Goal: Task Accomplishment & Management: Manage account settings

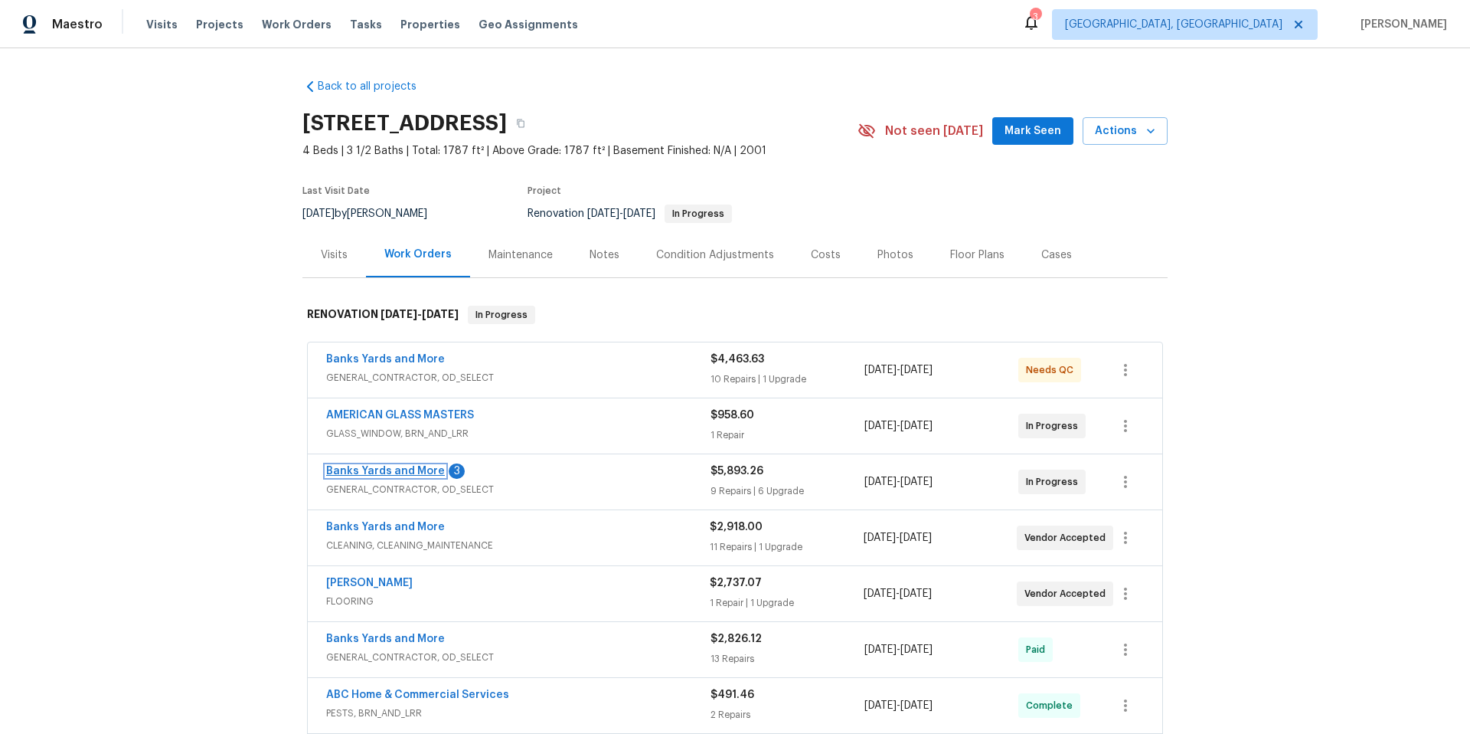
click at [378, 471] on link "Banks Yards and More" at bounding box center [385, 471] width 119 height 11
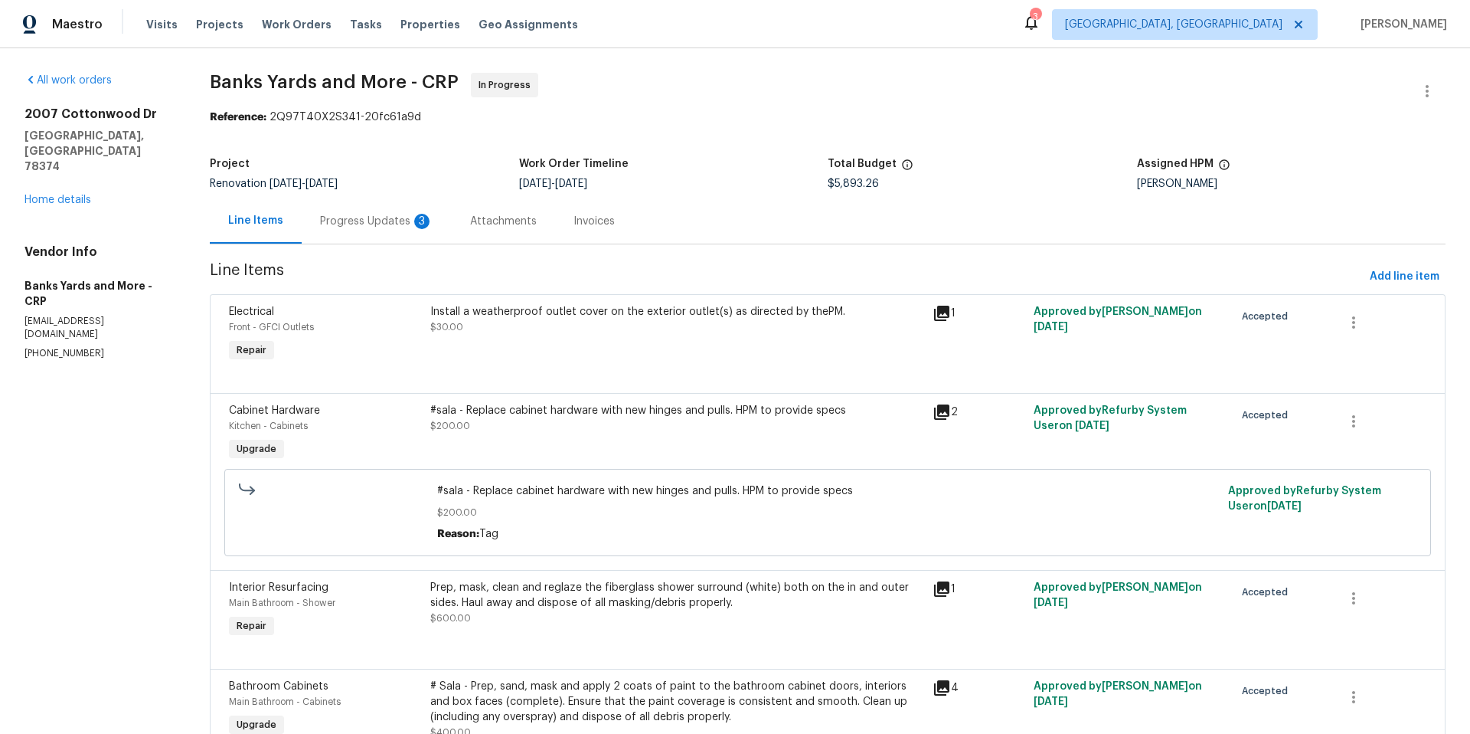
click at [394, 225] on div "Progress Updates 3" at bounding box center [376, 221] width 113 height 15
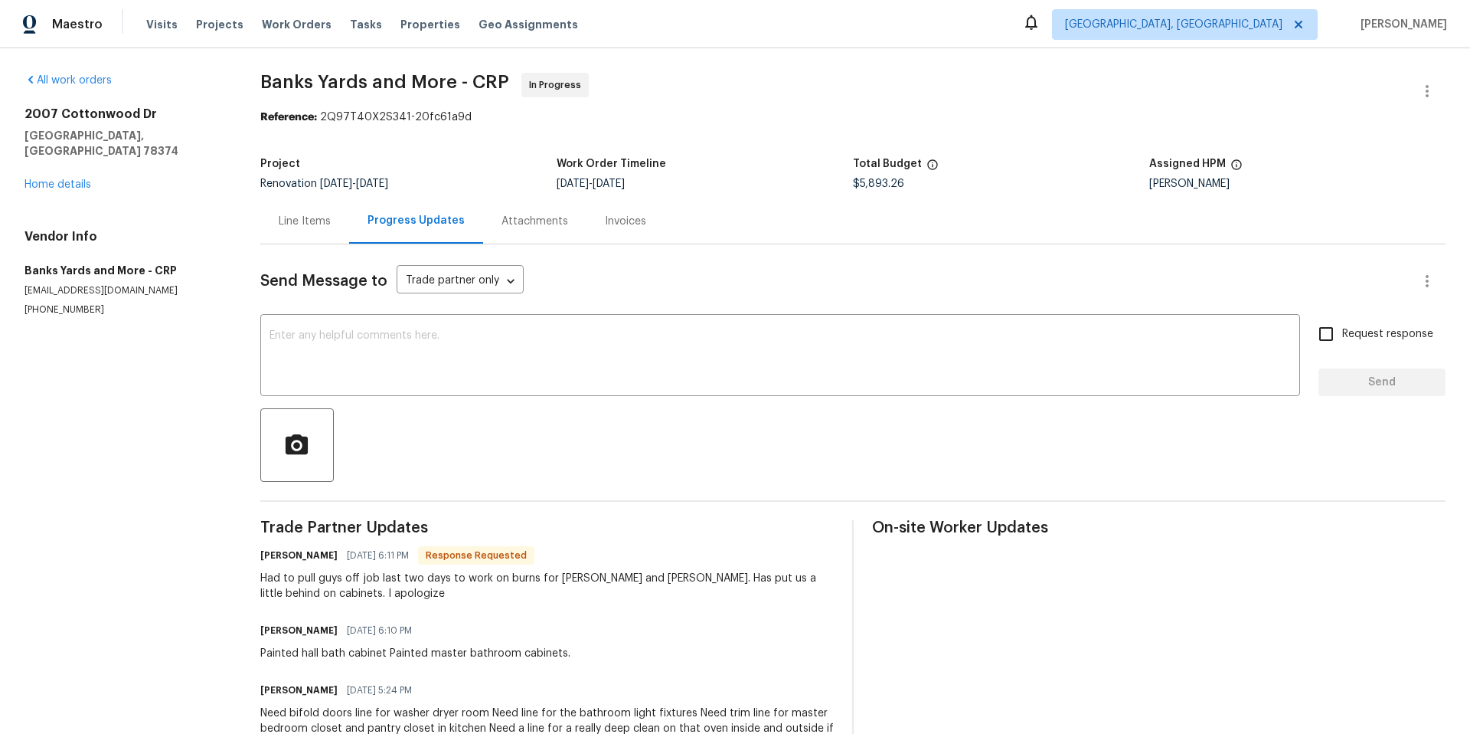
click at [302, 218] on div "Line Items" at bounding box center [305, 221] width 52 height 15
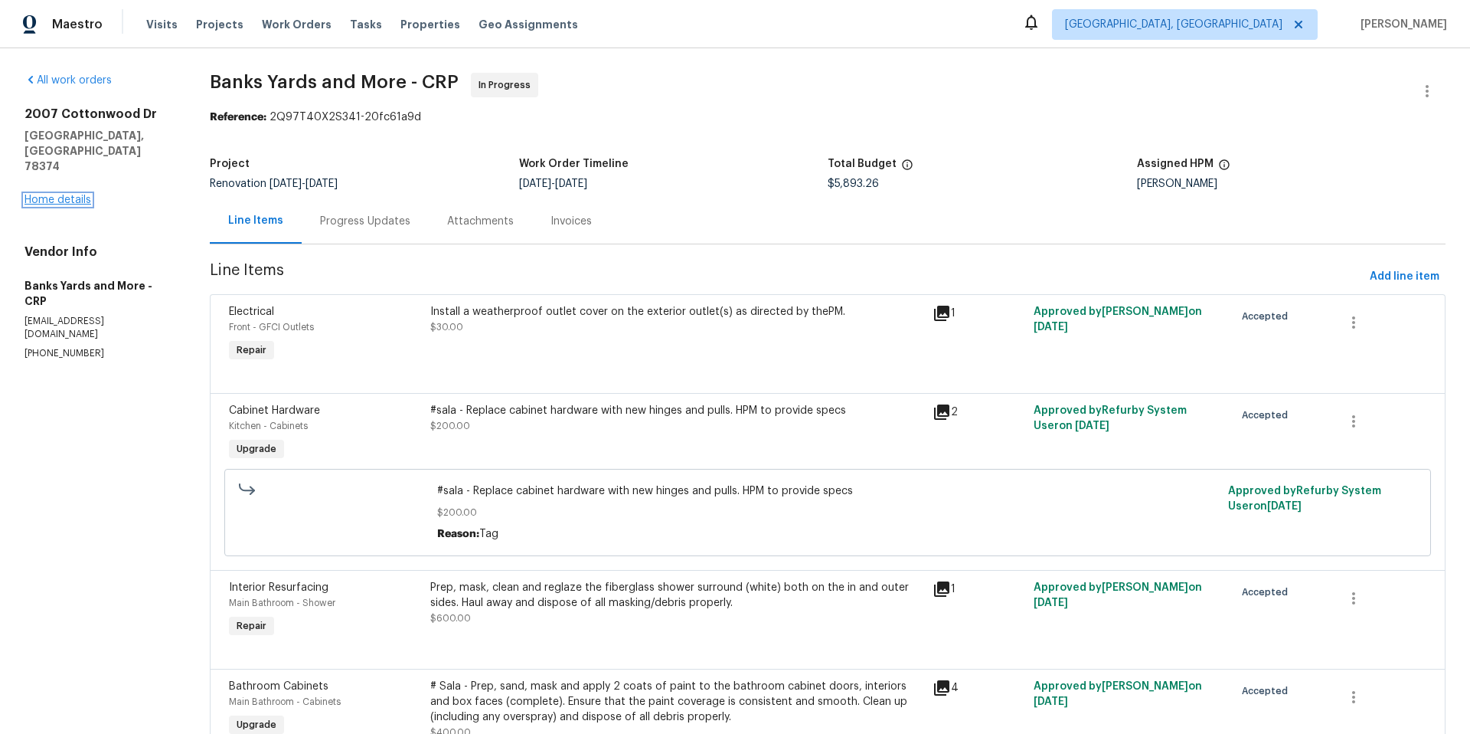
click at [31, 194] on link "Home details" at bounding box center [58, 199] width 67 height 11
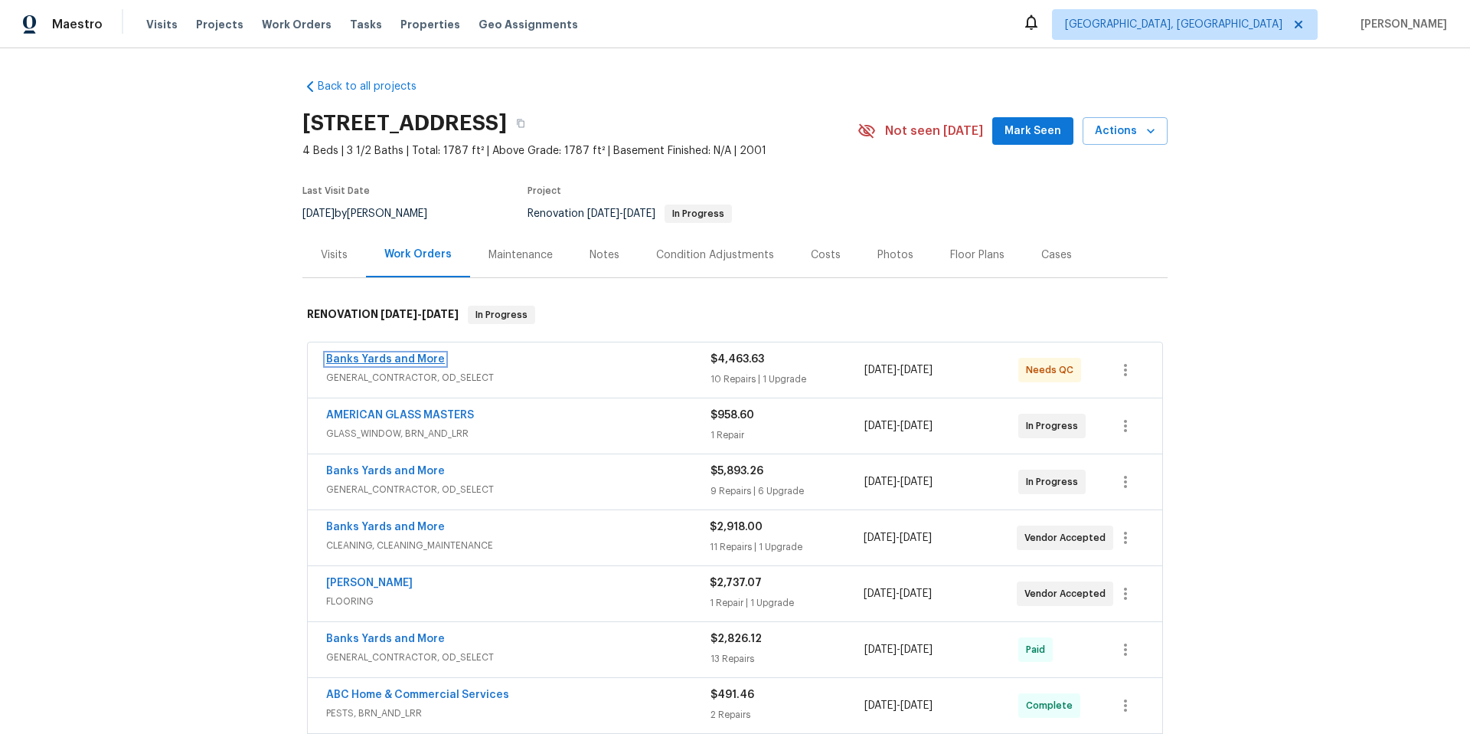
click at [417, 358] on link "Banks Yards and More" at bounding box center [385, 359] width 119 height 11
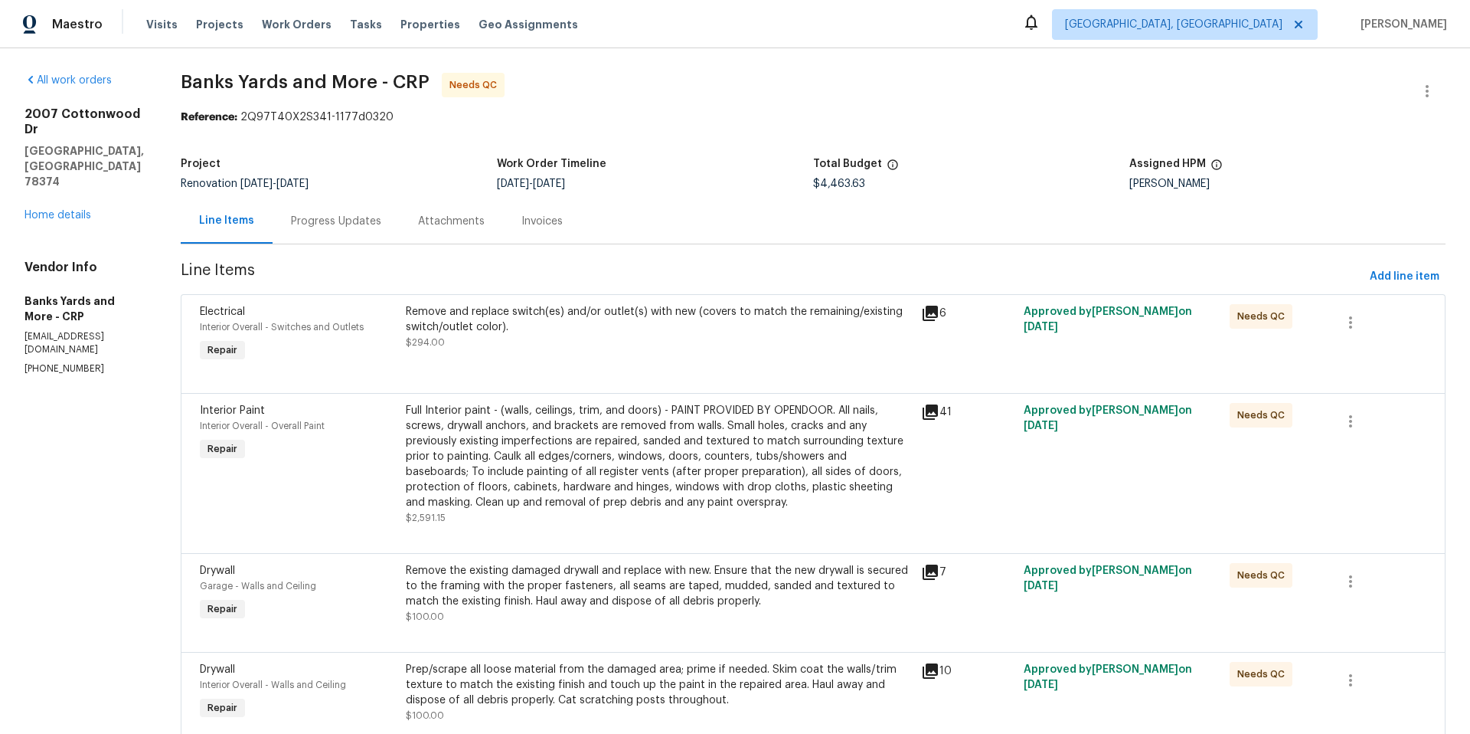
click at [348, 353] on div "Electrical Interior Overall - Switches and Outlets Repair" at bounding box center [298, 334] width 206 height 70
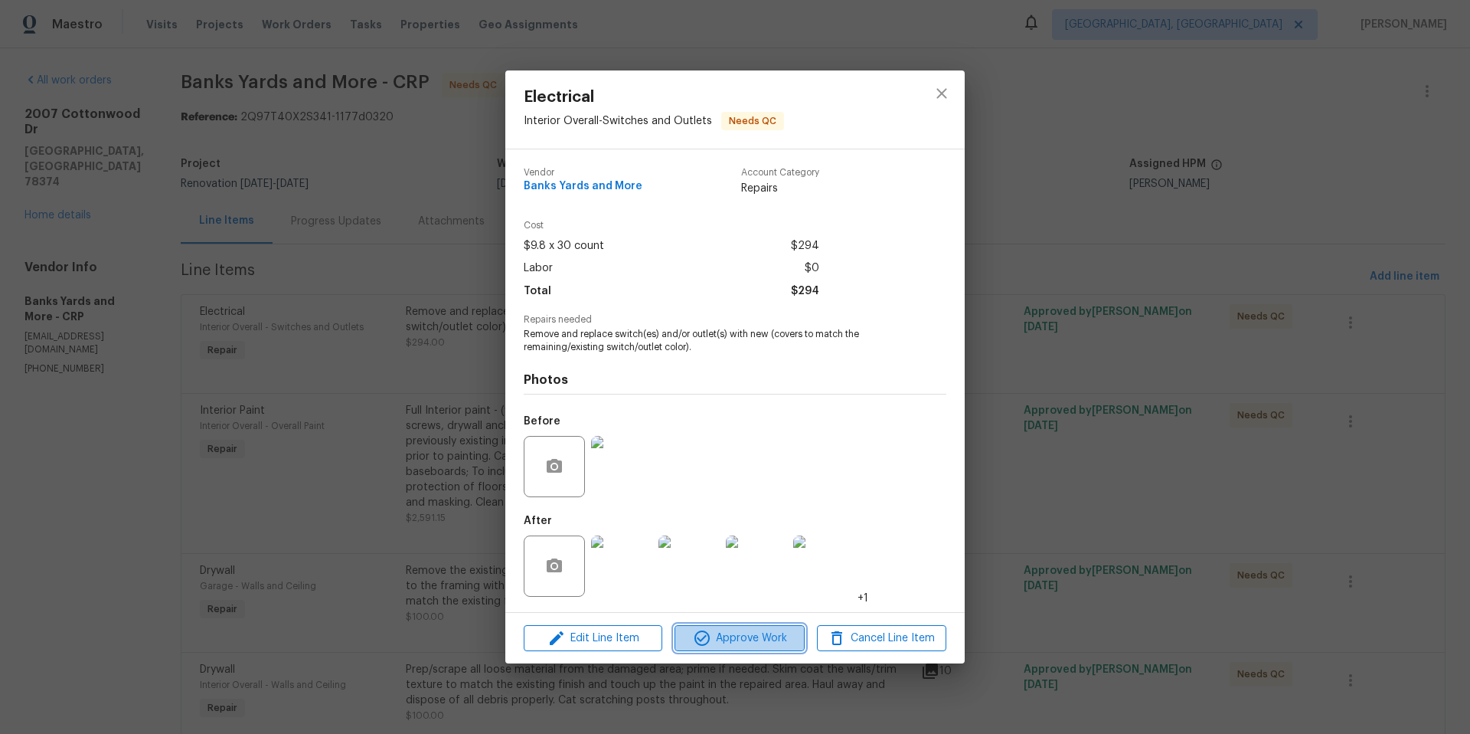
click at [736, 639] on span "Approve Work" at bounding box center [739, 638] width 120 height 19
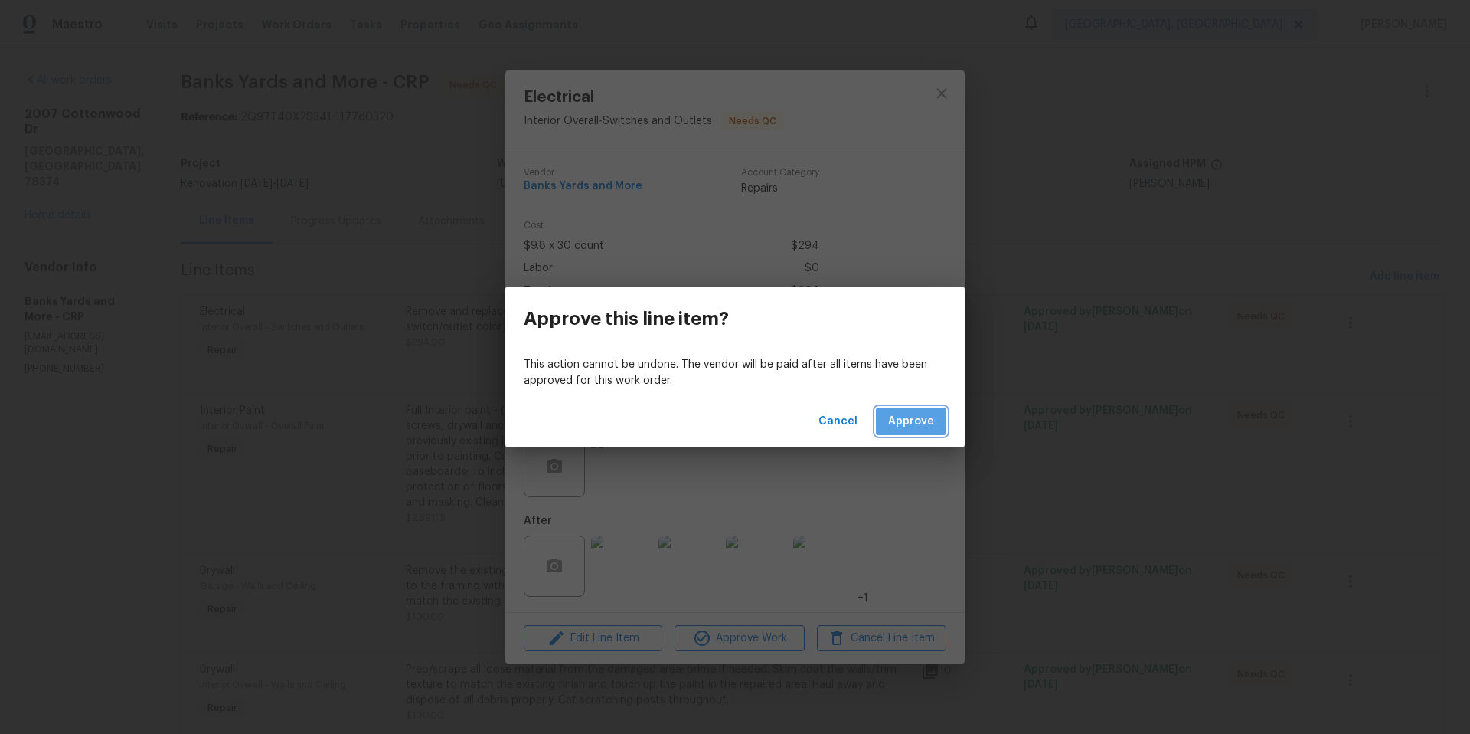
click at [911, 430] on button "Approve" at bounding box center [911, 421] width 70 height 28
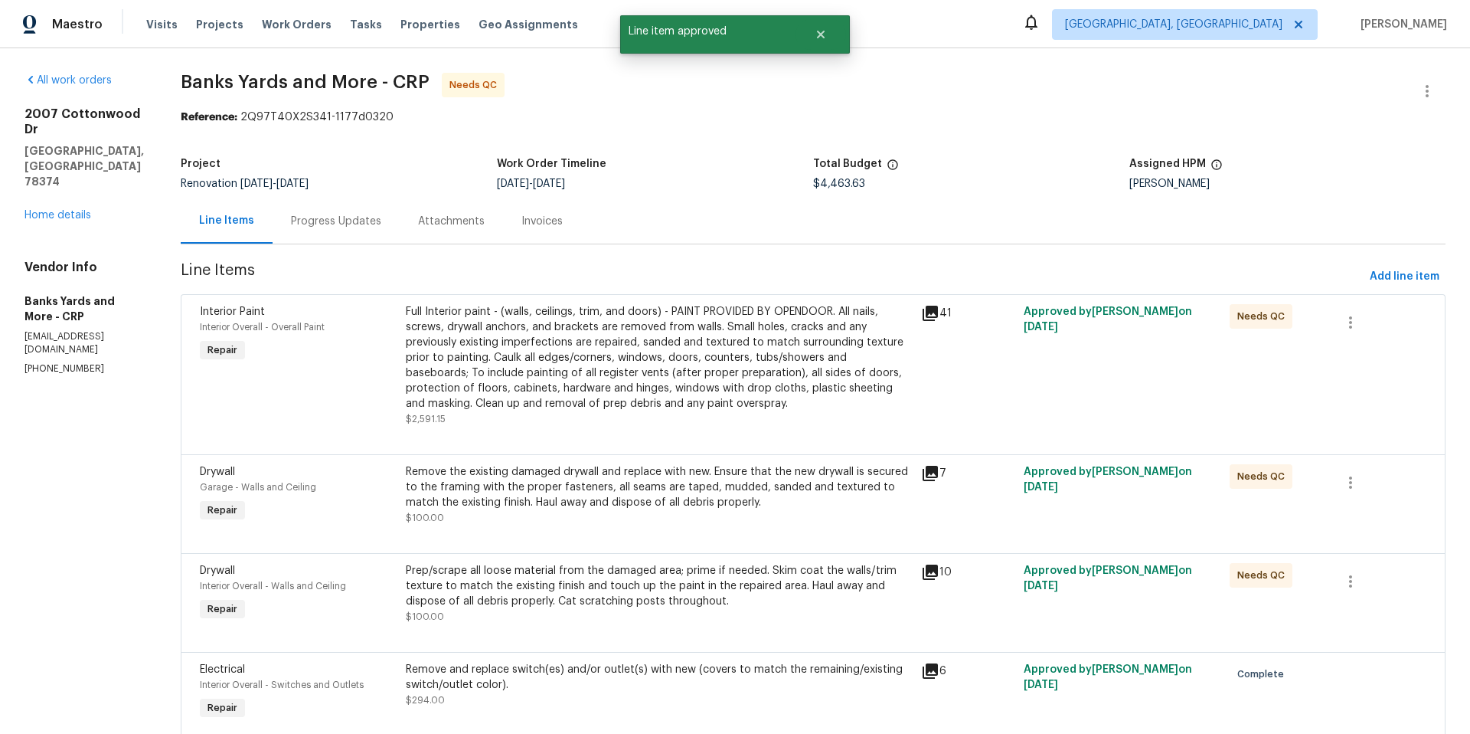
click at [661, 377] on div "Full Interior paint - (walls, ceilings, trim, and doors) - PAINT PROVIDED BY OP…" at bounding box center [659, 357] width 506 height 107
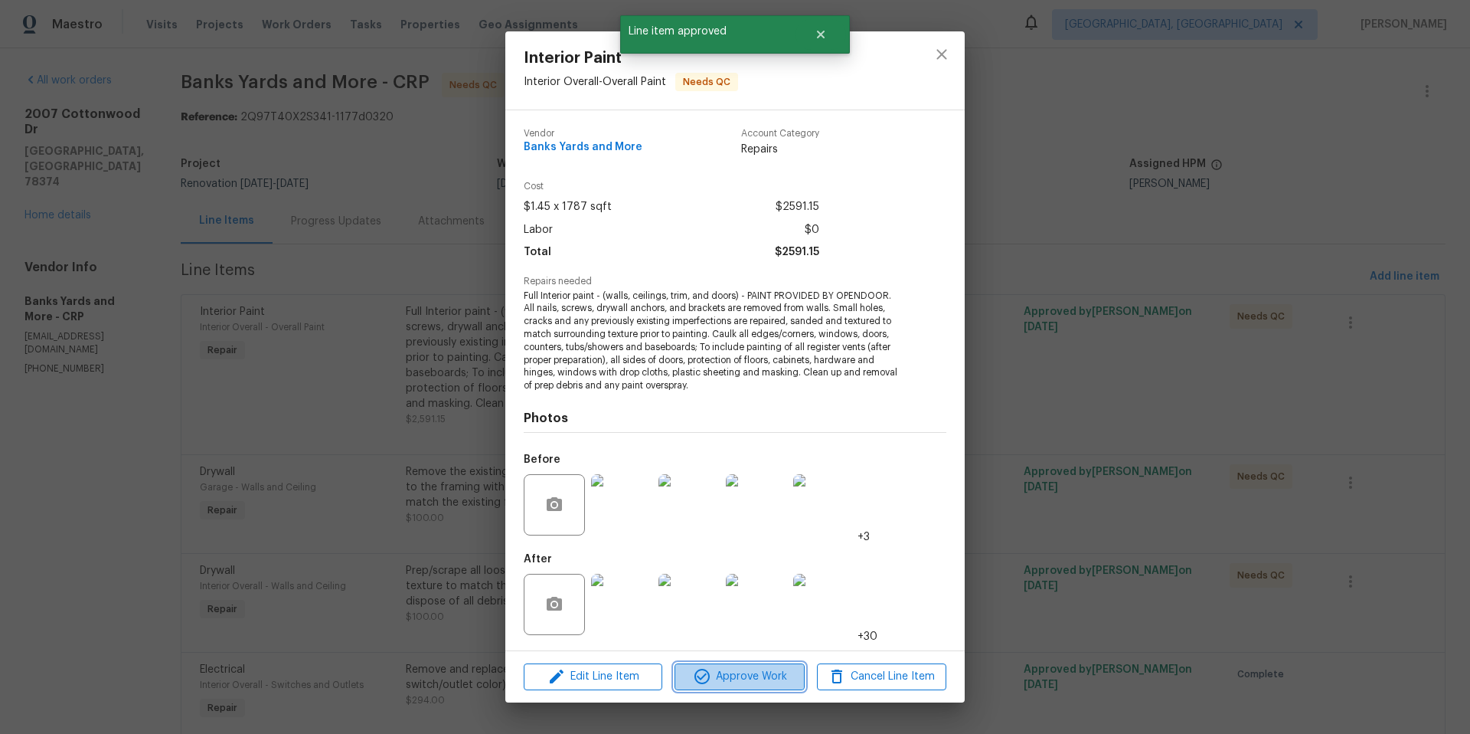
click at [729, 684] on span "Approve Work" at bounding box center [739, 676] width 120 height 19
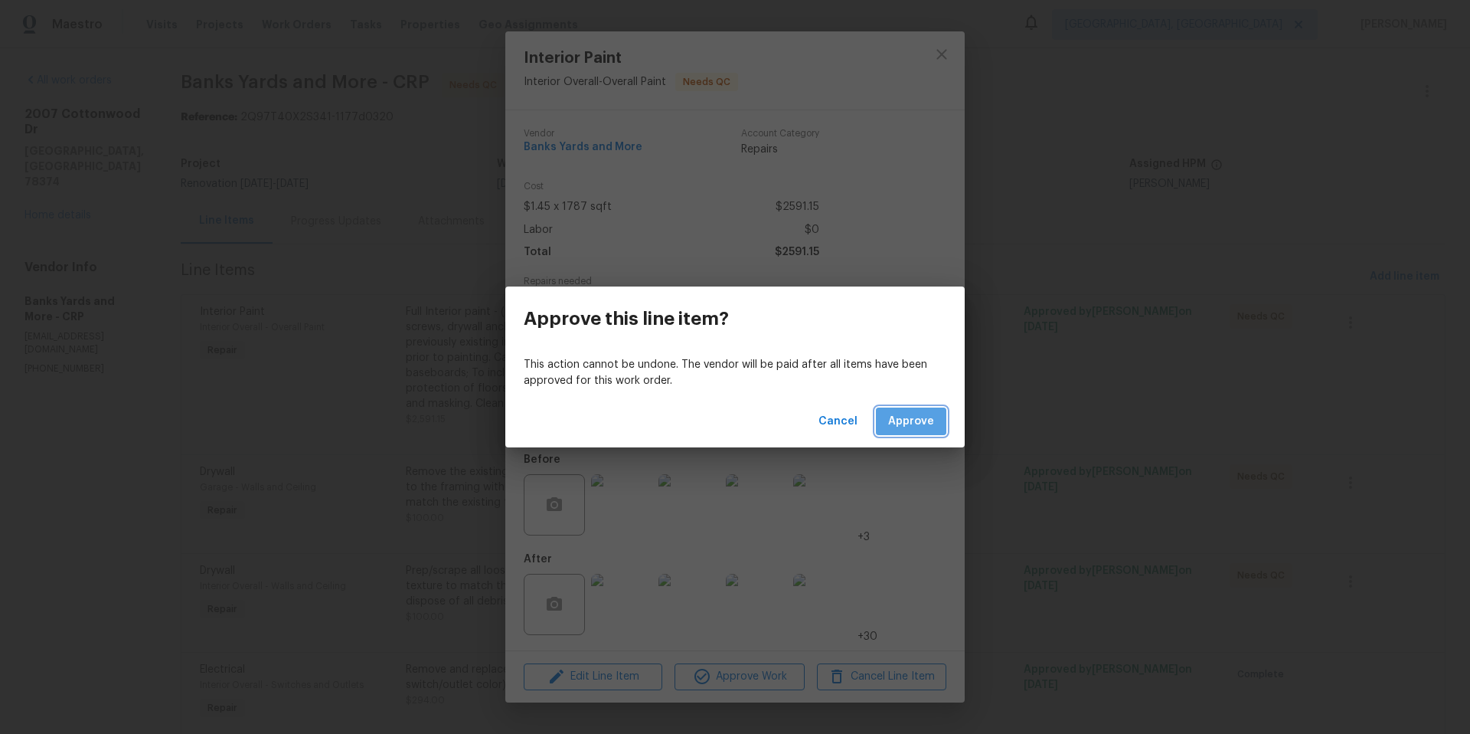
click at [924, 424] on span "Approve" at bounding box center [911, 421] width 46 height 19
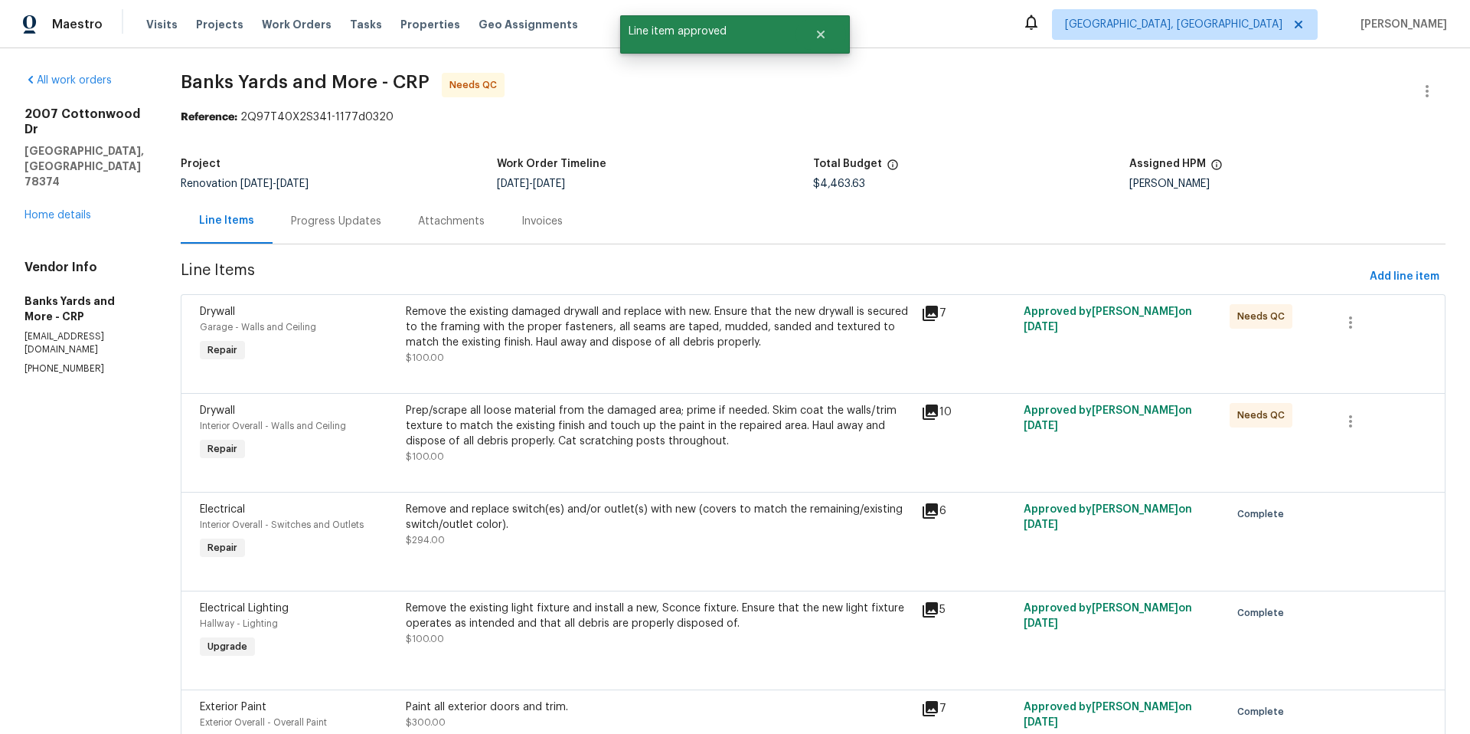
click at [731, 361] on div "Remove the existing damaged drywall and replace with new. Ensure that the new d…" at bounding box center [659, 334] width 506 height 61
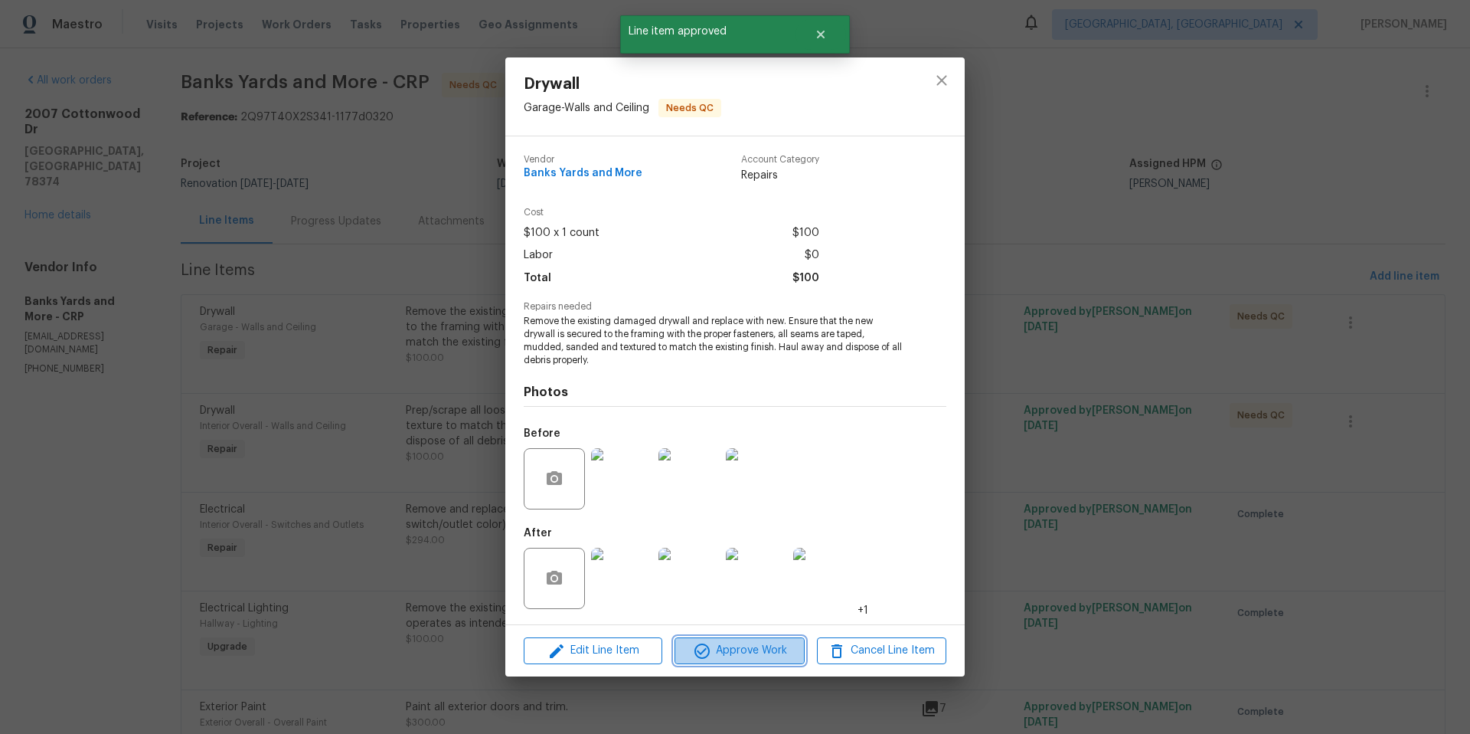
click at [739, 657] on span "Approve Work" at bounding box center [739, 650] width 120 height 19
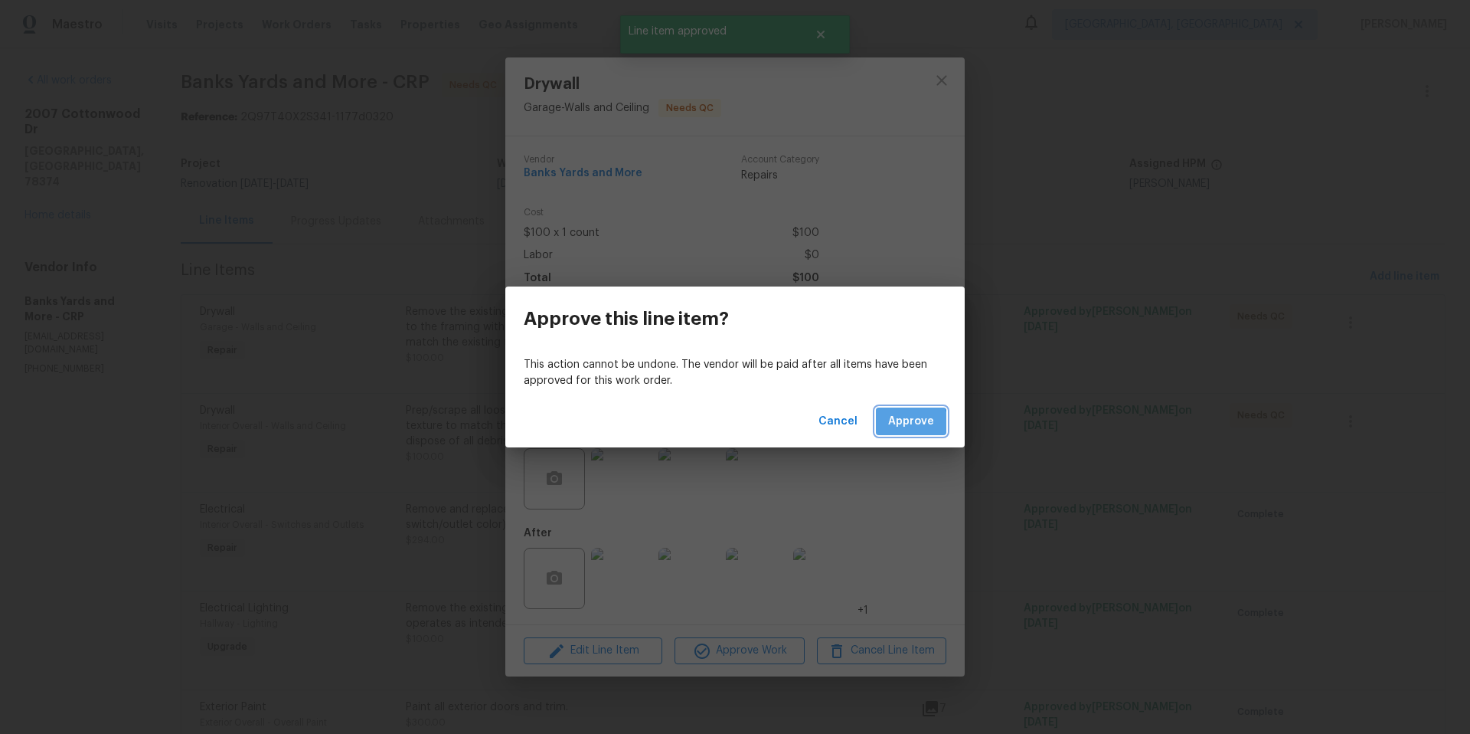
click at [899, 425] on span "Approve" at bounding box center [911, 421] width 46 height 19
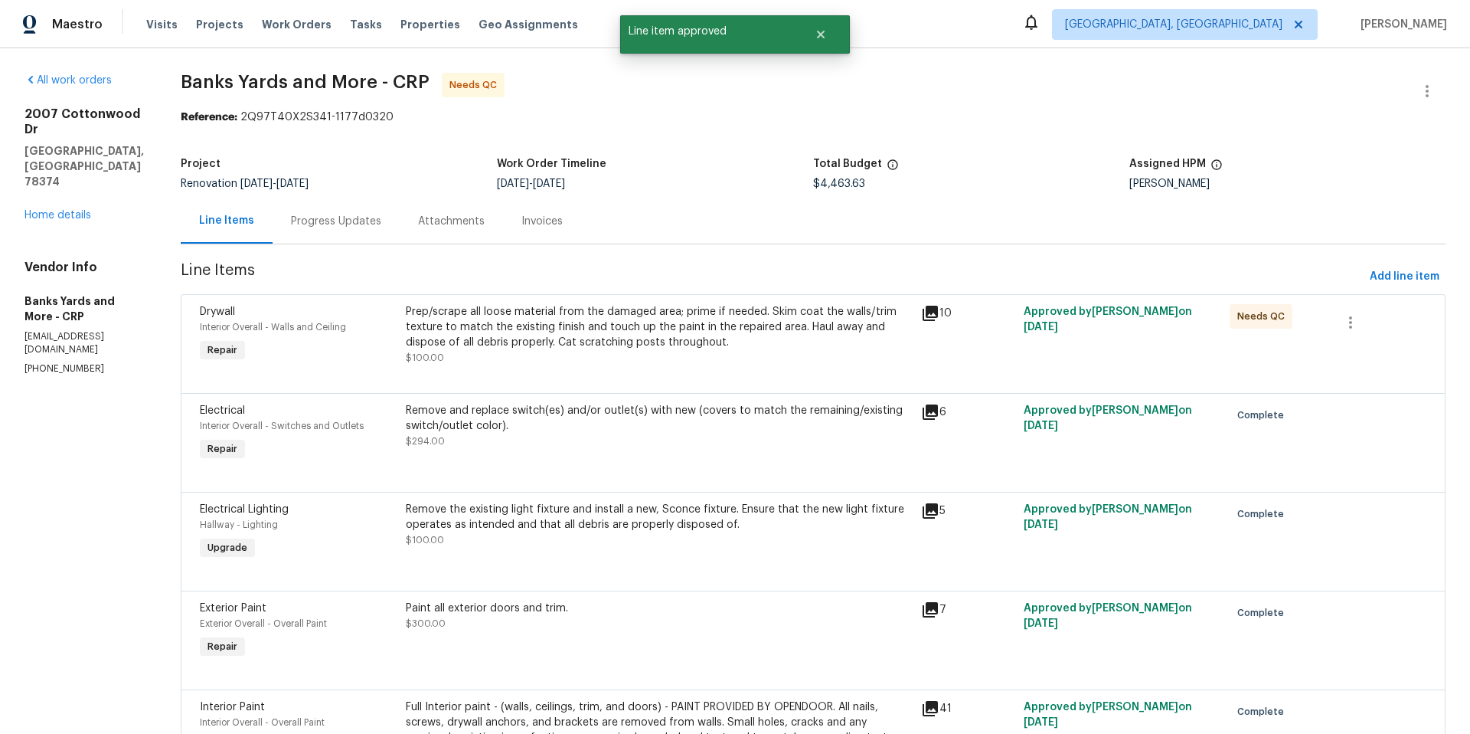
click at [646, 337] on div "Prep/scrape all loose material from the damaged area; prime if needed. Skim coa…" at bounding box center [659, 327] width 506 height 46
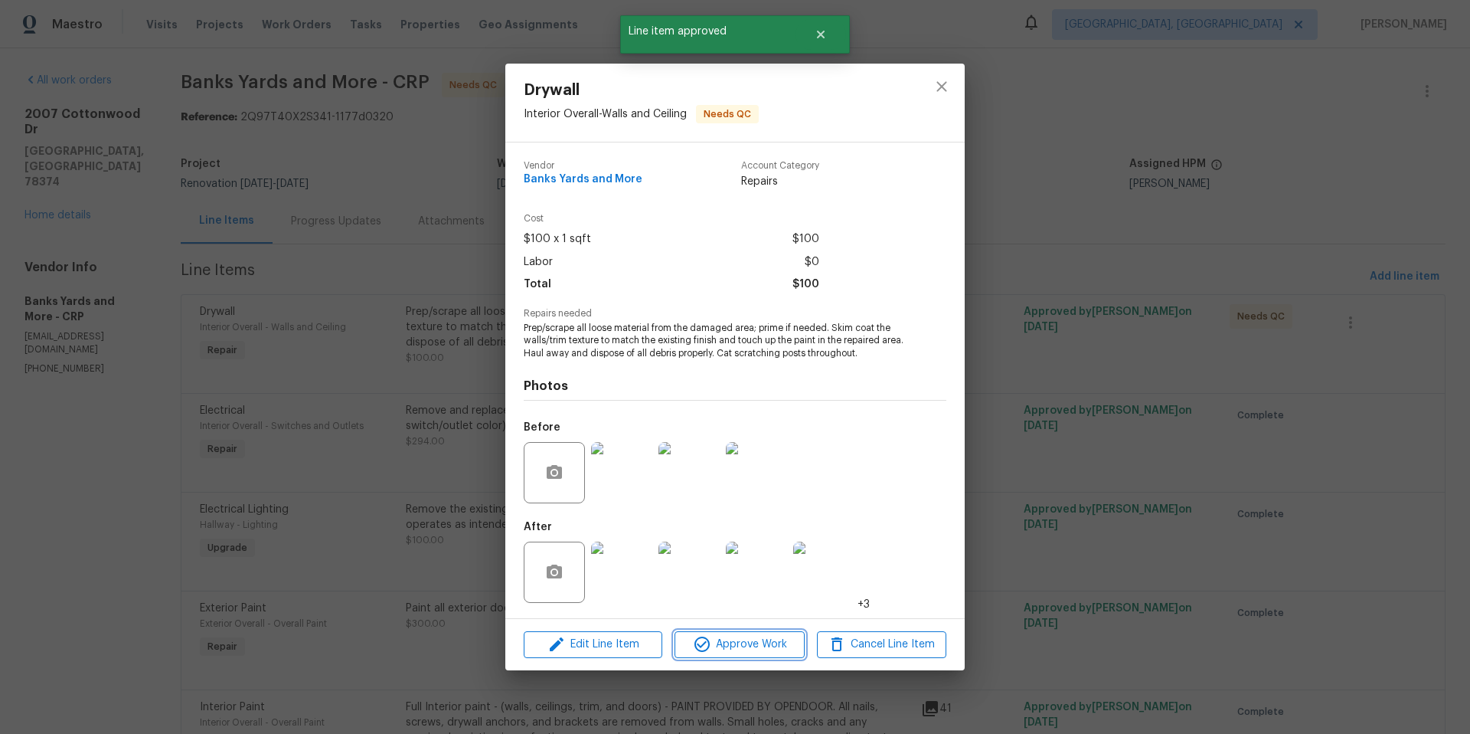
click at [722, 643] on span "Approve Work" at bounding box center [739, 644] width 120 height 19
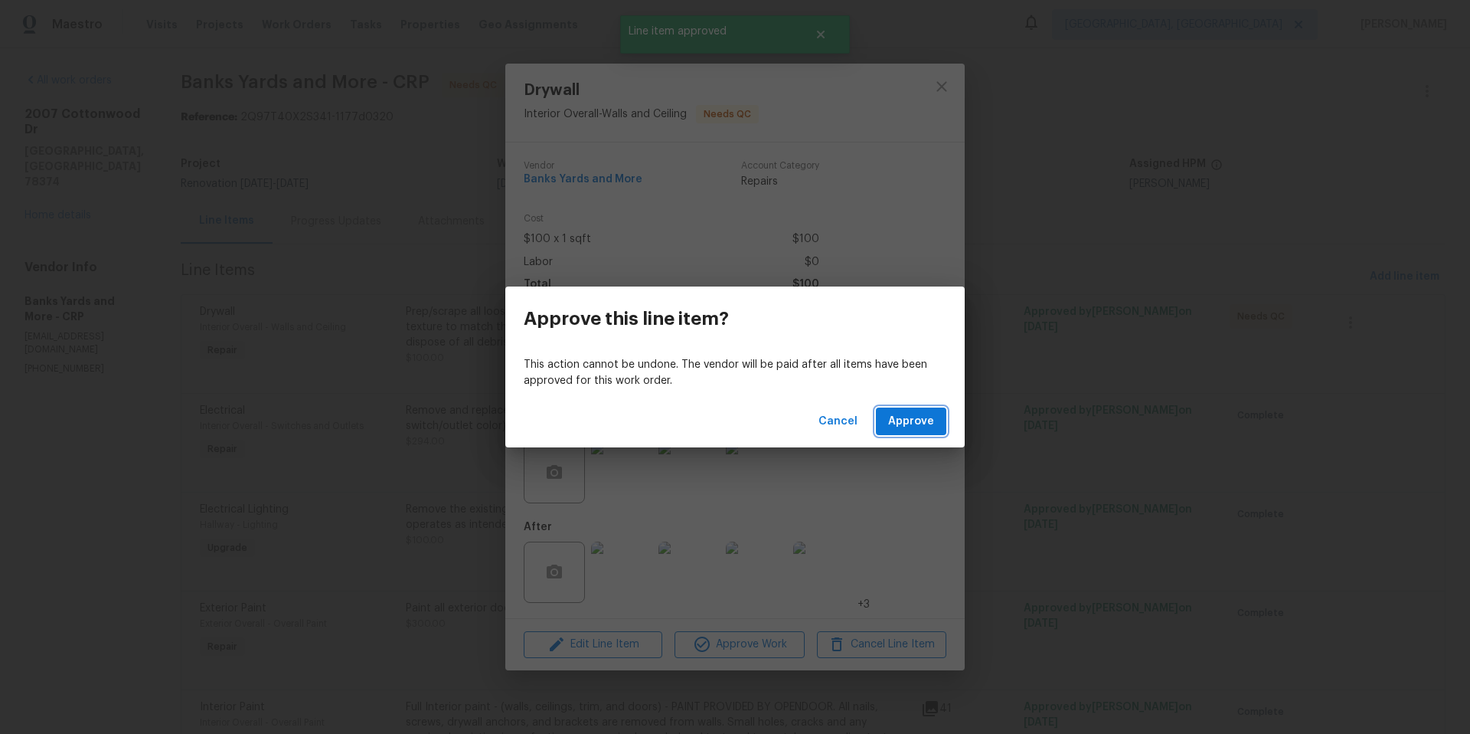
click at [921, 416] on span "Approve" at bounding box center [911, 421] width 46 height 19
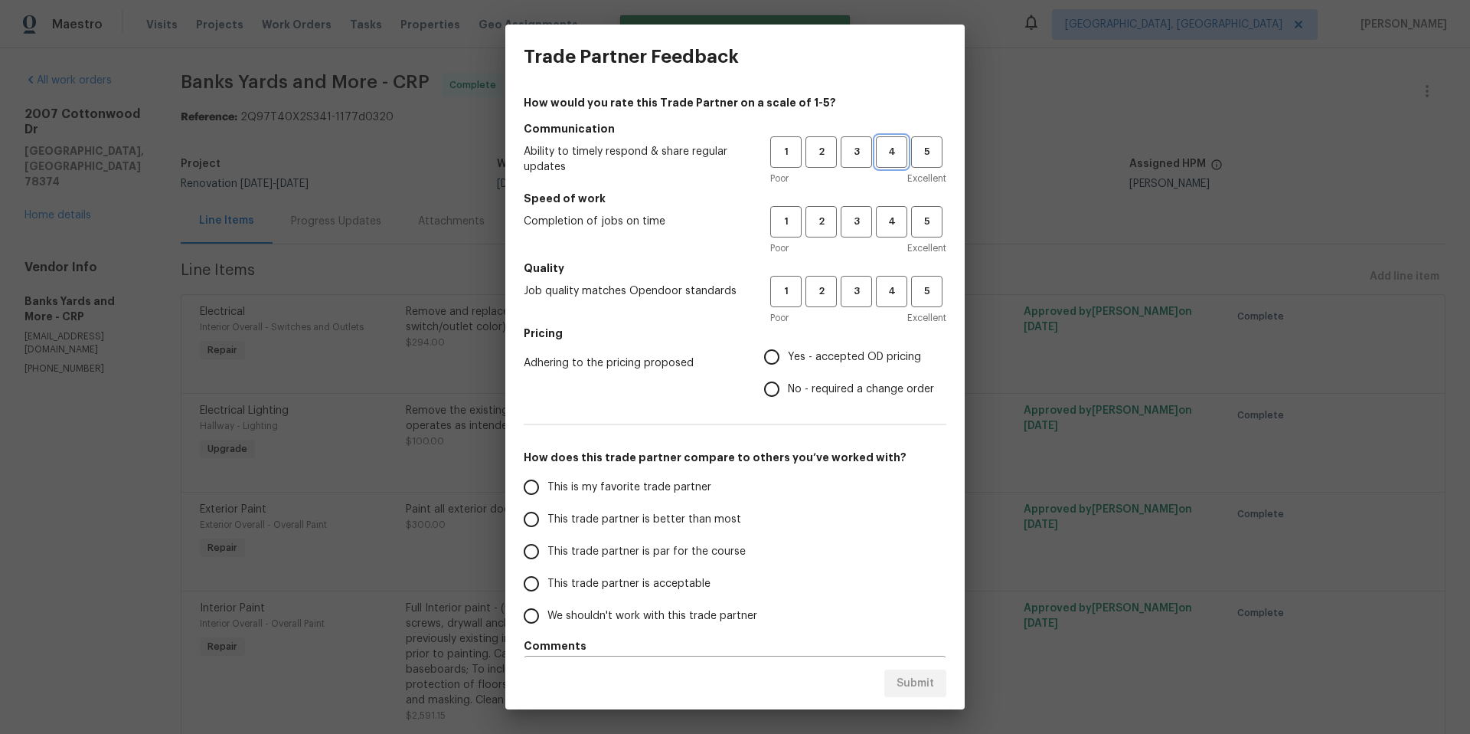
click at [890, 162] on button "4" at bounding box center [891, 151] width 31 height 31
drag, startPoint x: 887, startPoint y: 218, endPoint x: 885, endPoint y: 230, distance: 11.7
click at [889, 218] on span "4" at bounding box center [891, 222] width 28 height 18
drag, startPoint x: 881, startPoint y: 299, endPoint x: 876, endPoint y: 309, distance: 11.0
click at [881, 299] on span "4" at bounding box center [891, 292] width 28 height 18
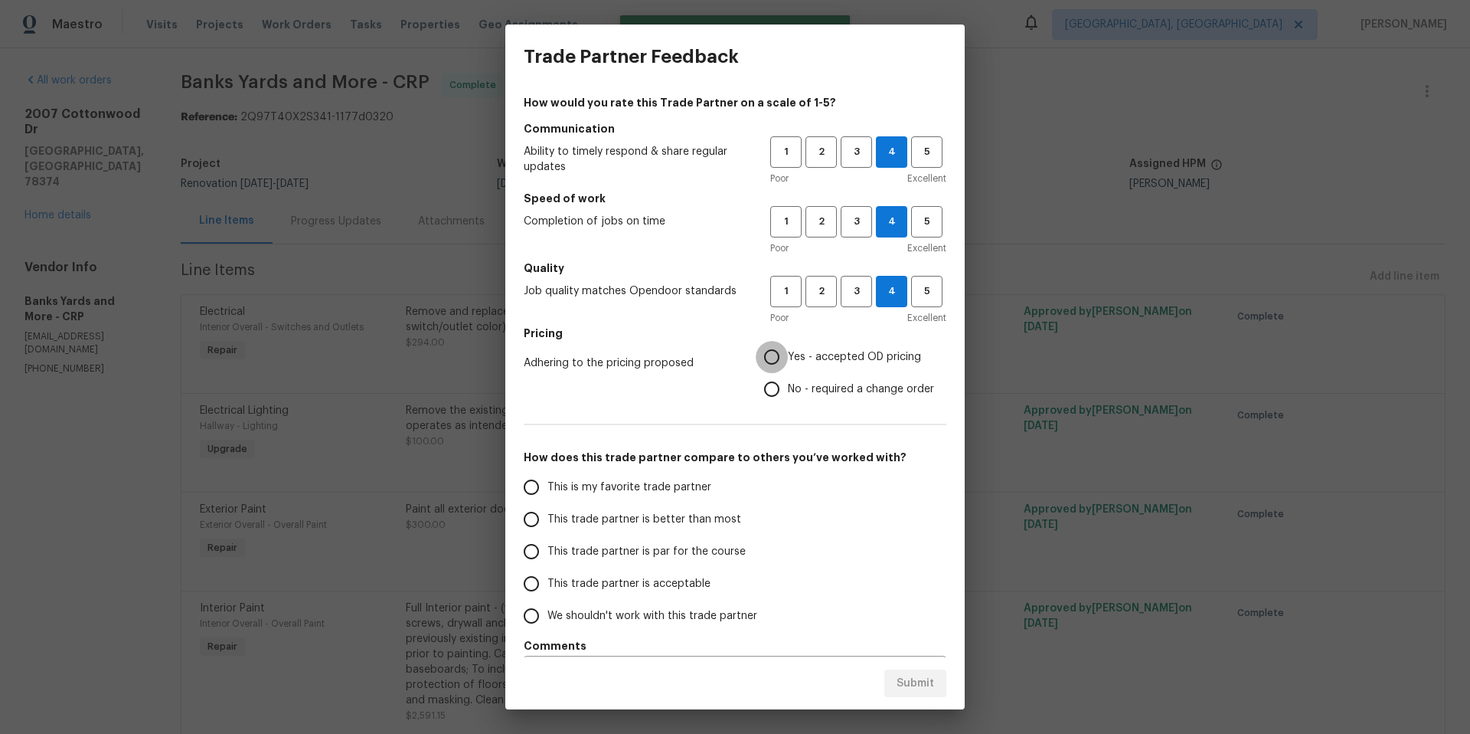
click at [763, 363] on input "Yes - accepted OD pricing" at bounding box center [772, 357] width 32 height 32
radio input "true"
click at [622, 492] on span "This is my favorite trade partner" at bounding box center [629, 487] width 164 height 16
click at [547, 492] on input "This is my favorite trade partner" at bounding box center [531, 487] width 32 height 32
click at [917, 691] on span "Submit" at bounding box center [916, 683] width 38 height 19
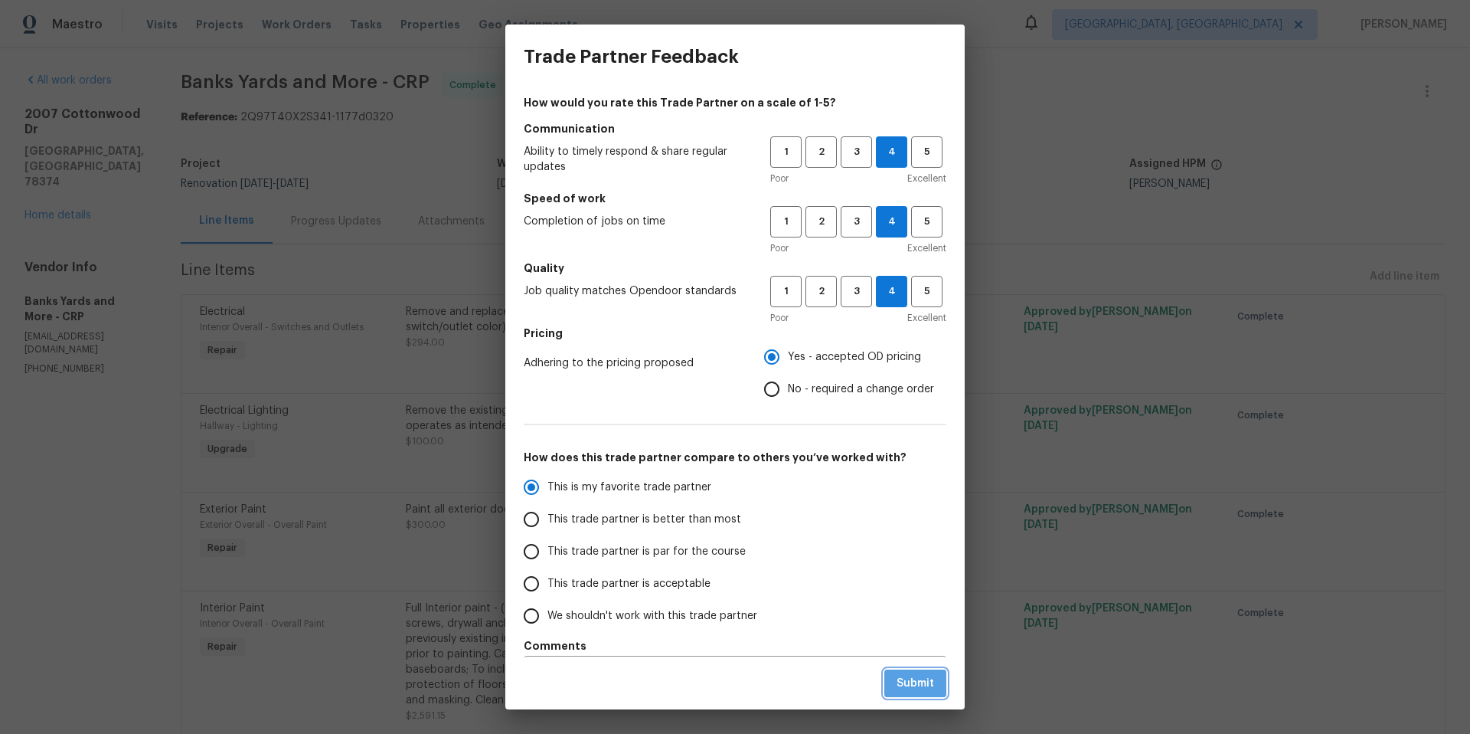
radio input "true"
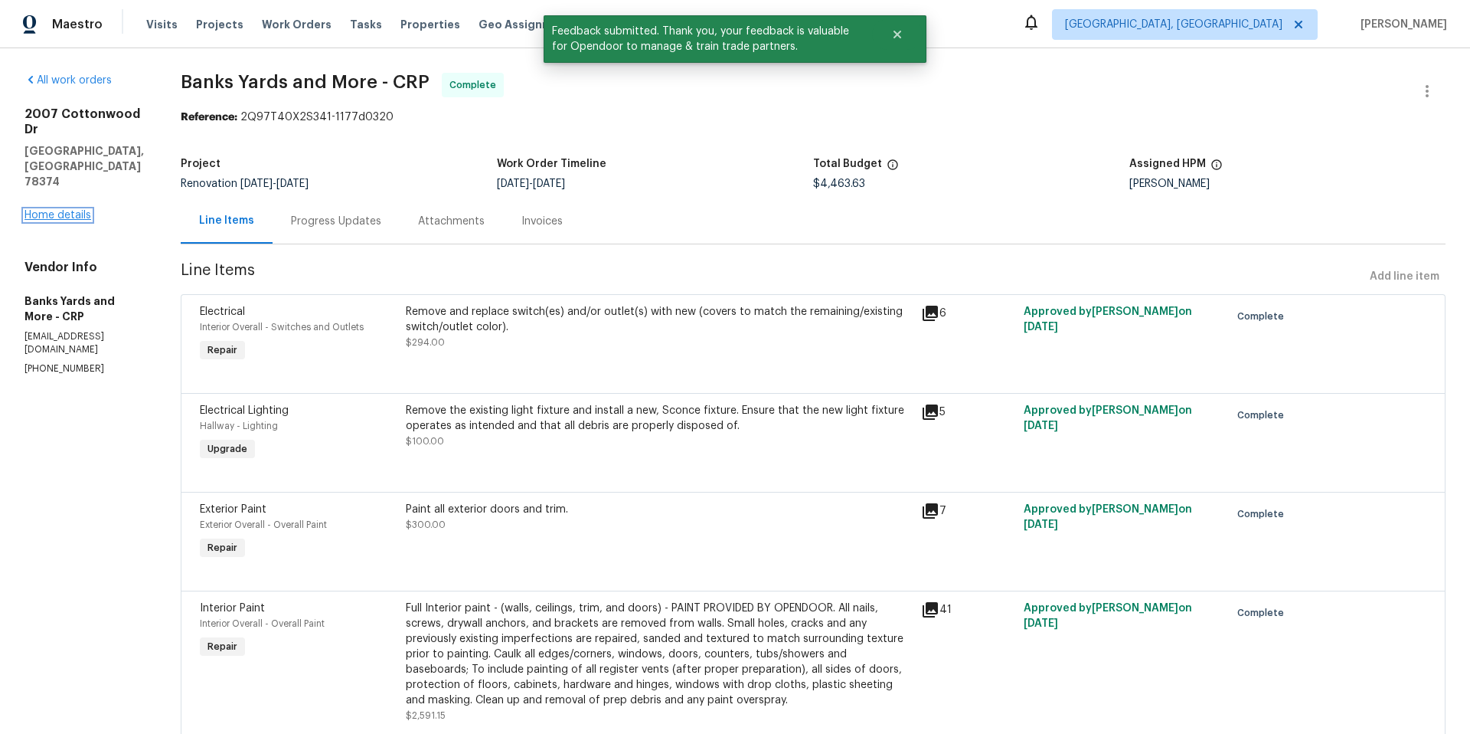
click at [45, 210] on link "Home details" at bounding box center [58, 215] width 67 height 11
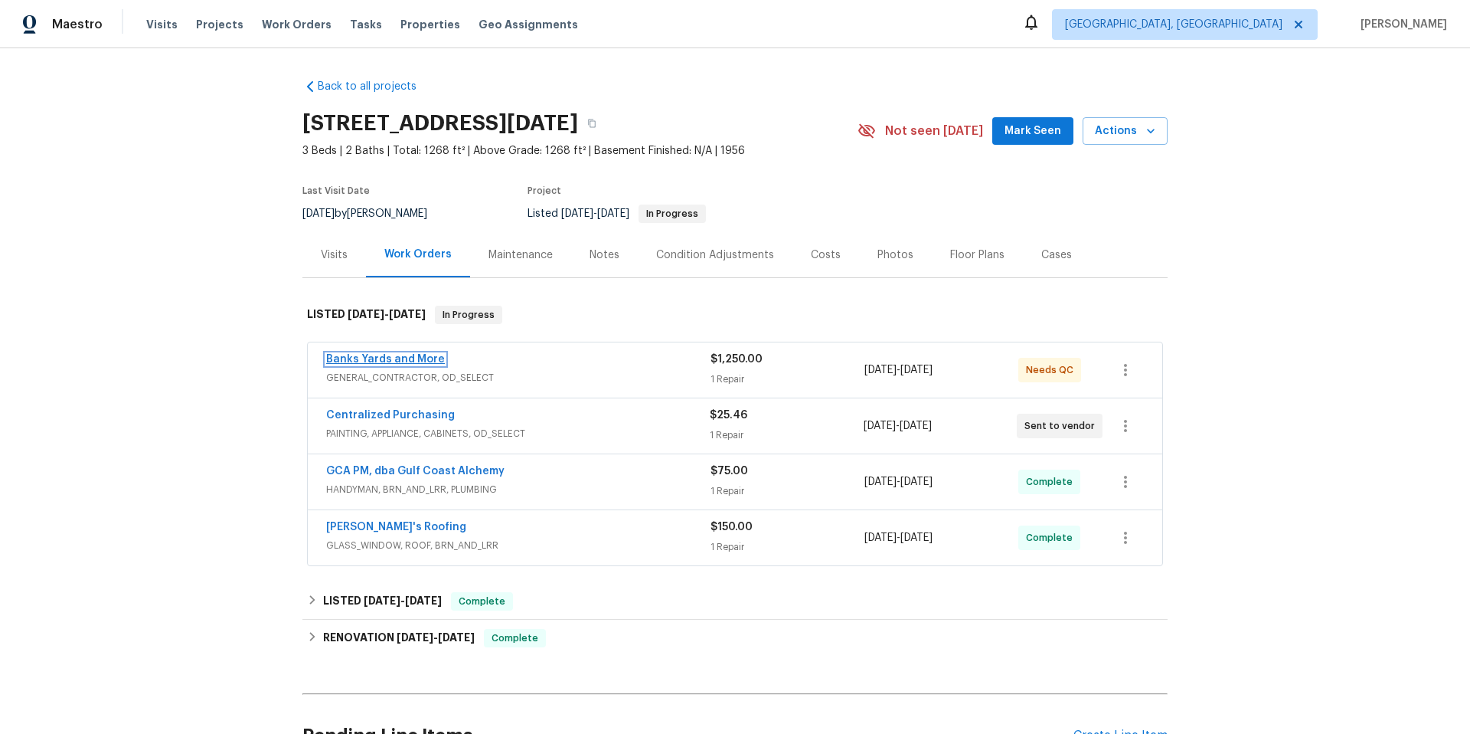
click at [413, 361] on link "Banks Yards and More" at bounding box center [385, 359] width 119 height 11
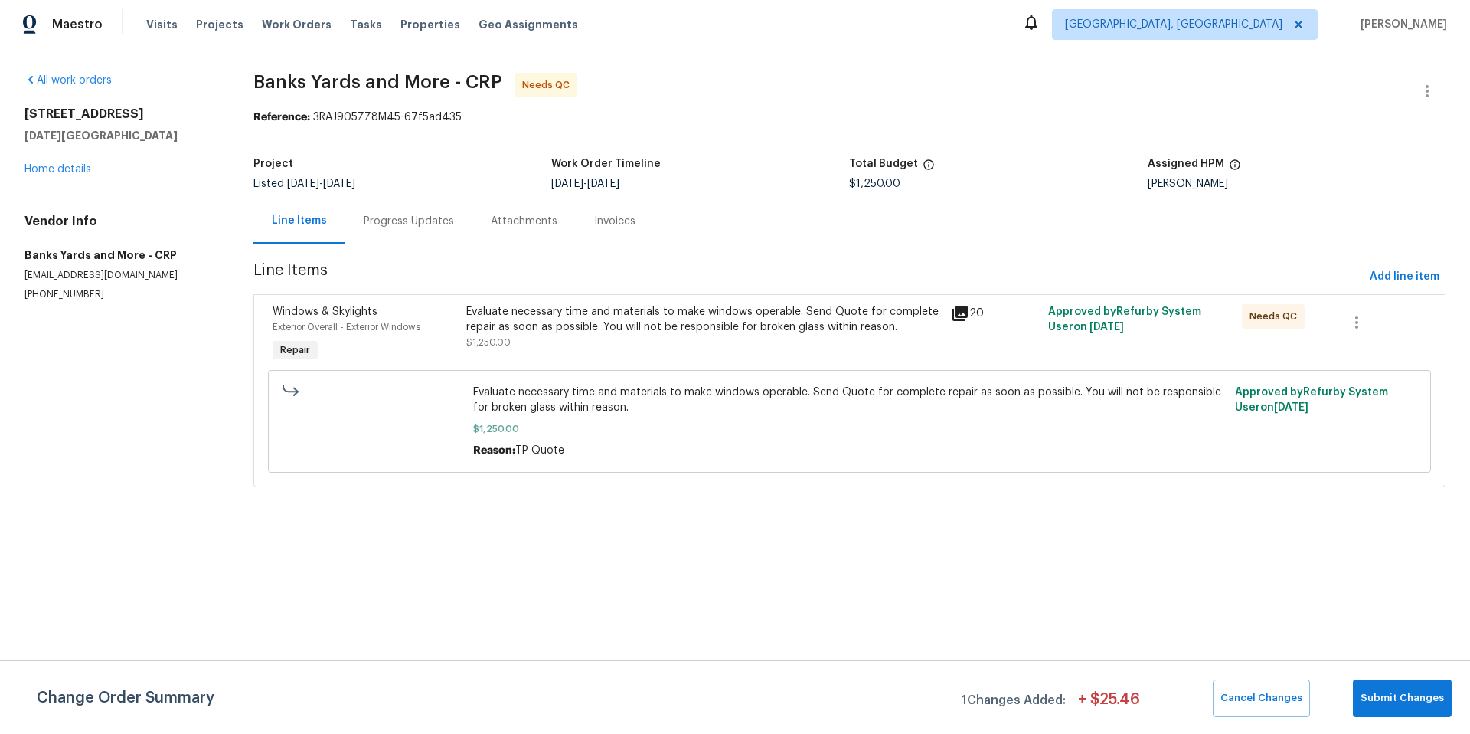
click at [708, 411] on span "Evaluate necessary time and materials to make windows operable. Send Quote for …" at bounding box center [849, 399] width 753 height 31
click at [711, 394] on span "Evaluate necessary time and materials to make windows operable. Send Quote for …" at bounding box center [849, 399] width 753 height 31
click at [724, 315] on div "Evaluate necessary time and materials to make windows operable. Send Quote for …" at bounding box center [703, 319] width 475 height 31
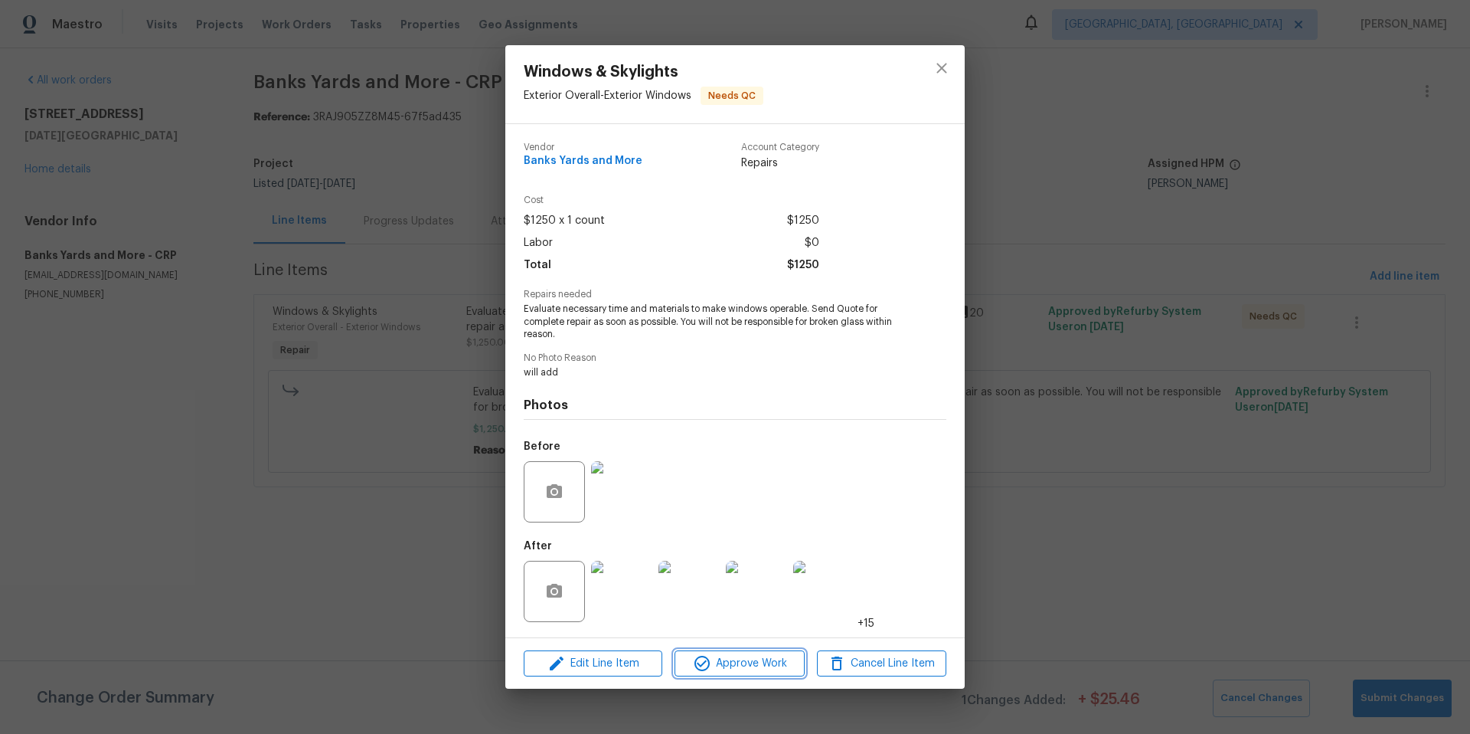
click at [767, 658] on span "Approve Work" at bounding box center [739, 663] width 120 height 19
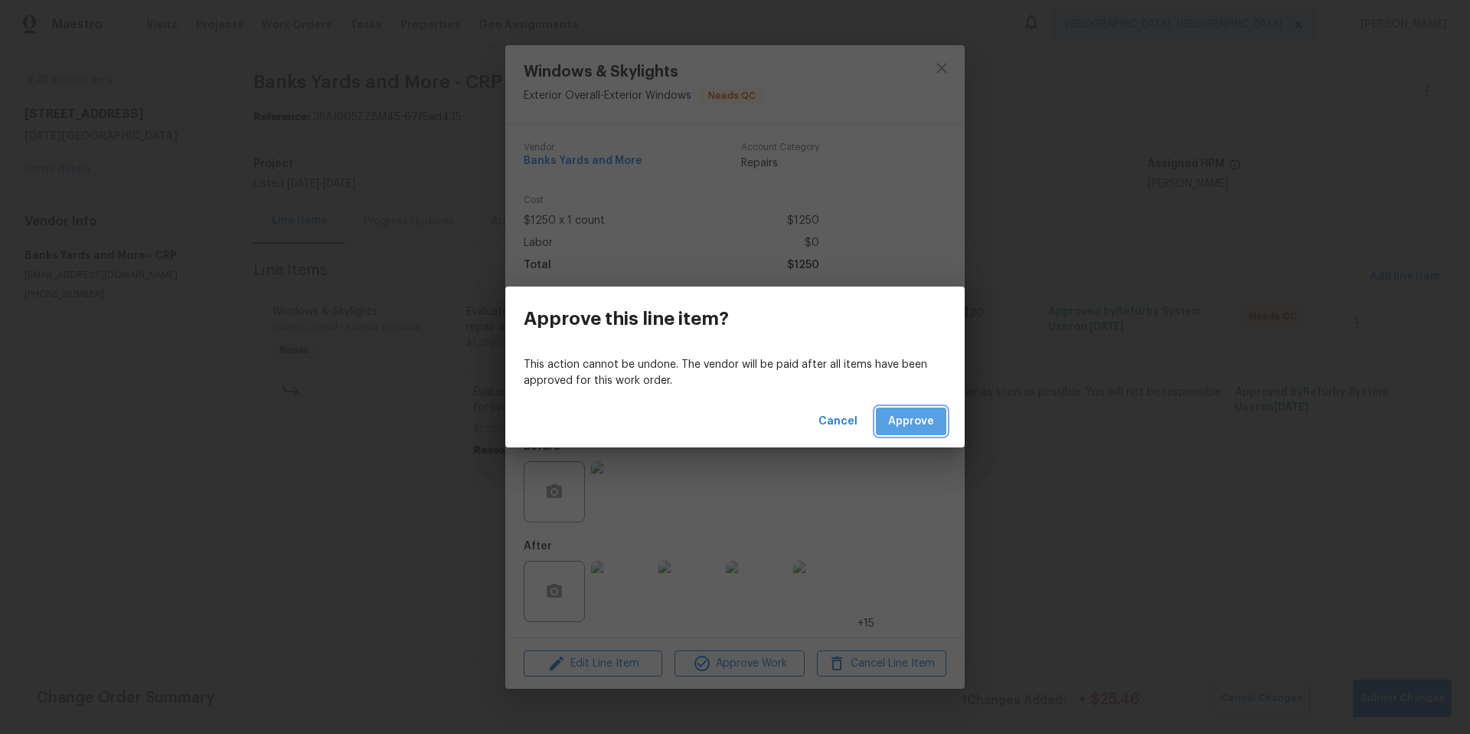
click at [921, 419] on span "Approve" at bounding box center [911, 421] width 46 height 19
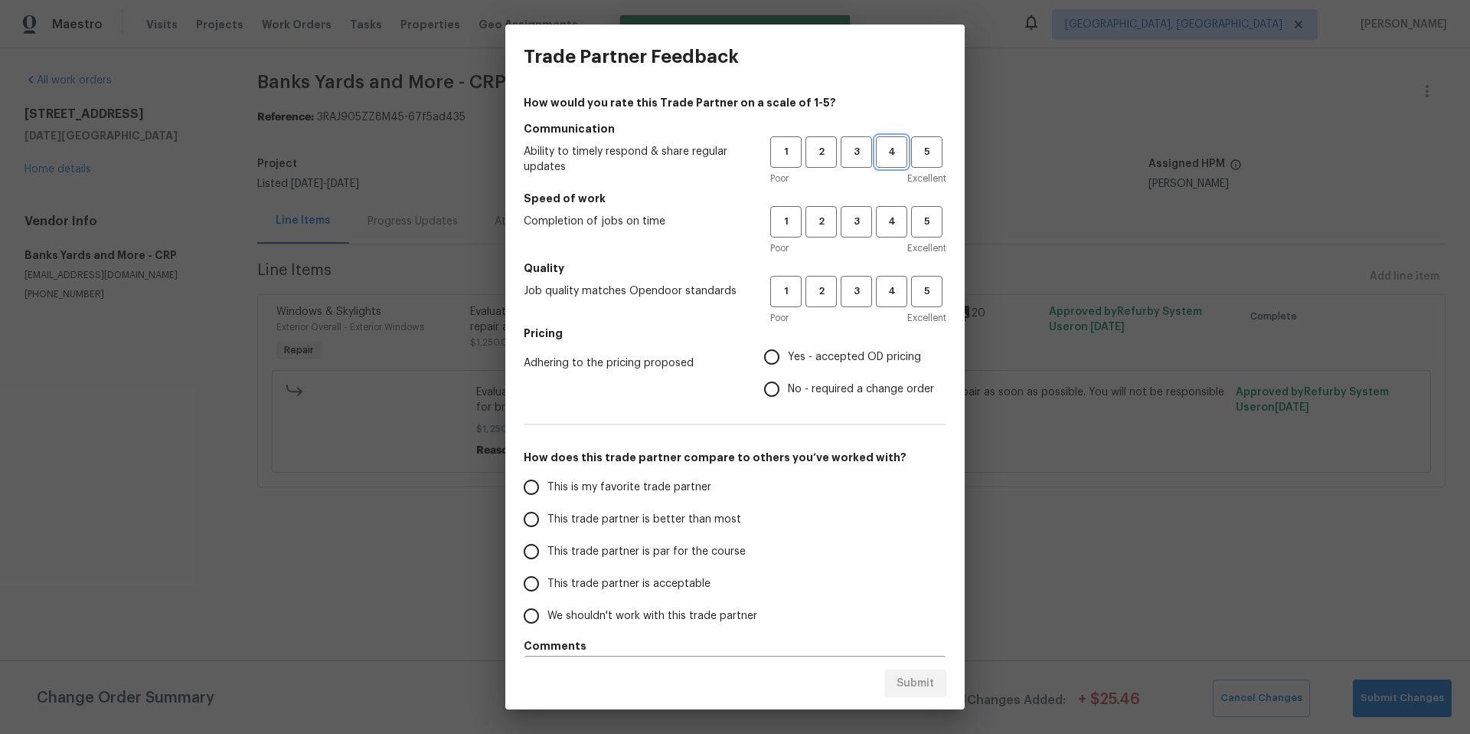
click at [883, 146] on span "4" at bounding box center [891, 152] width 28 height 18
click at [889, 217] on span "4" at bounding box center [891, 222] width 28 height 18
drag, startPoint x: 883, startPoint y: 286, endPoint x: 848, endPoint y: 322, distance: 50.4
click at [883, 287] on span "4" at bounding box center [891, 292] width 28 height 18
click at [757, 390] on input "No - required a change order" at bounding box center [772, 389] width 32 height 32
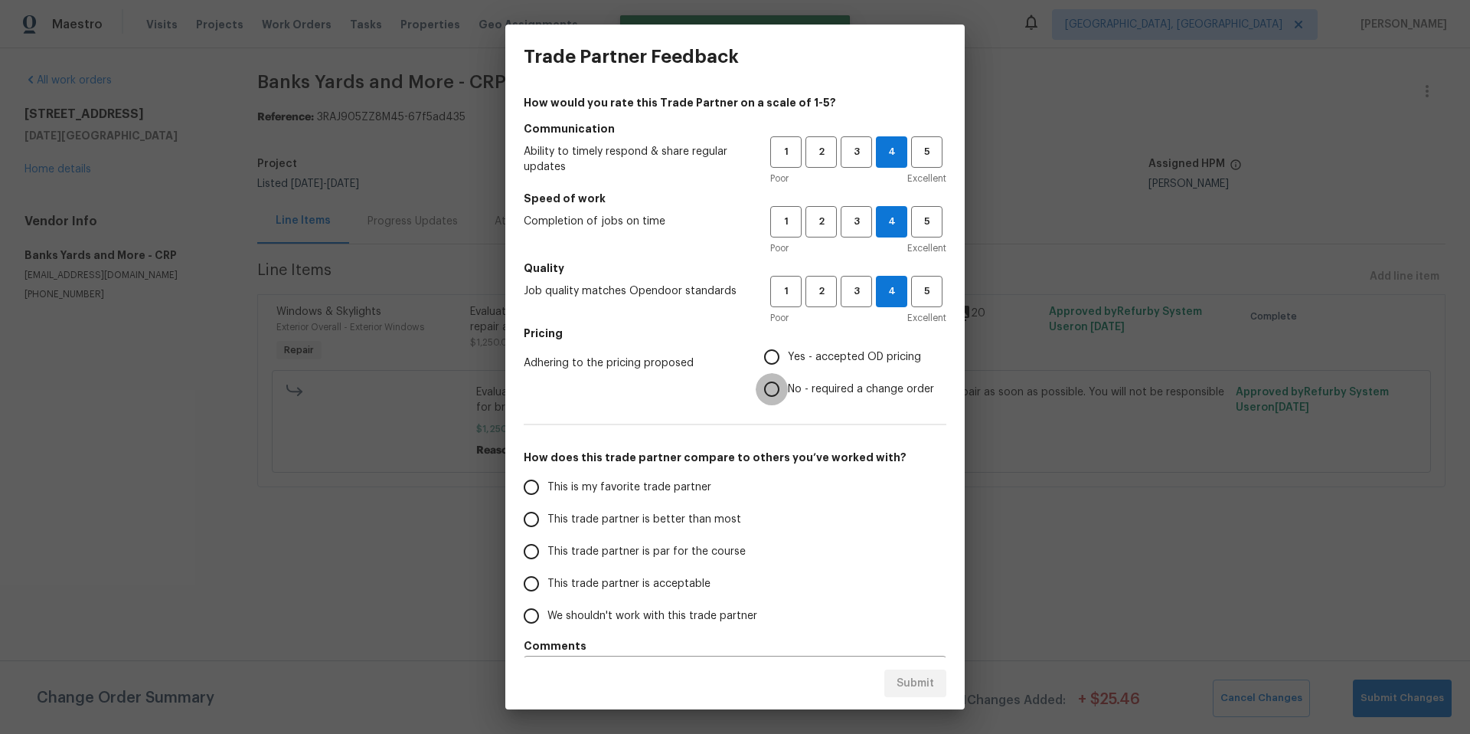
radio input "true"
click at [545, 479] on input "This is my favorite trade partner" at bounding box center [531, 487] width 32 height 32
click at [926, 685] on span "Submit" at bounding box center [916, 683] width 38 height 19
radio input "true"
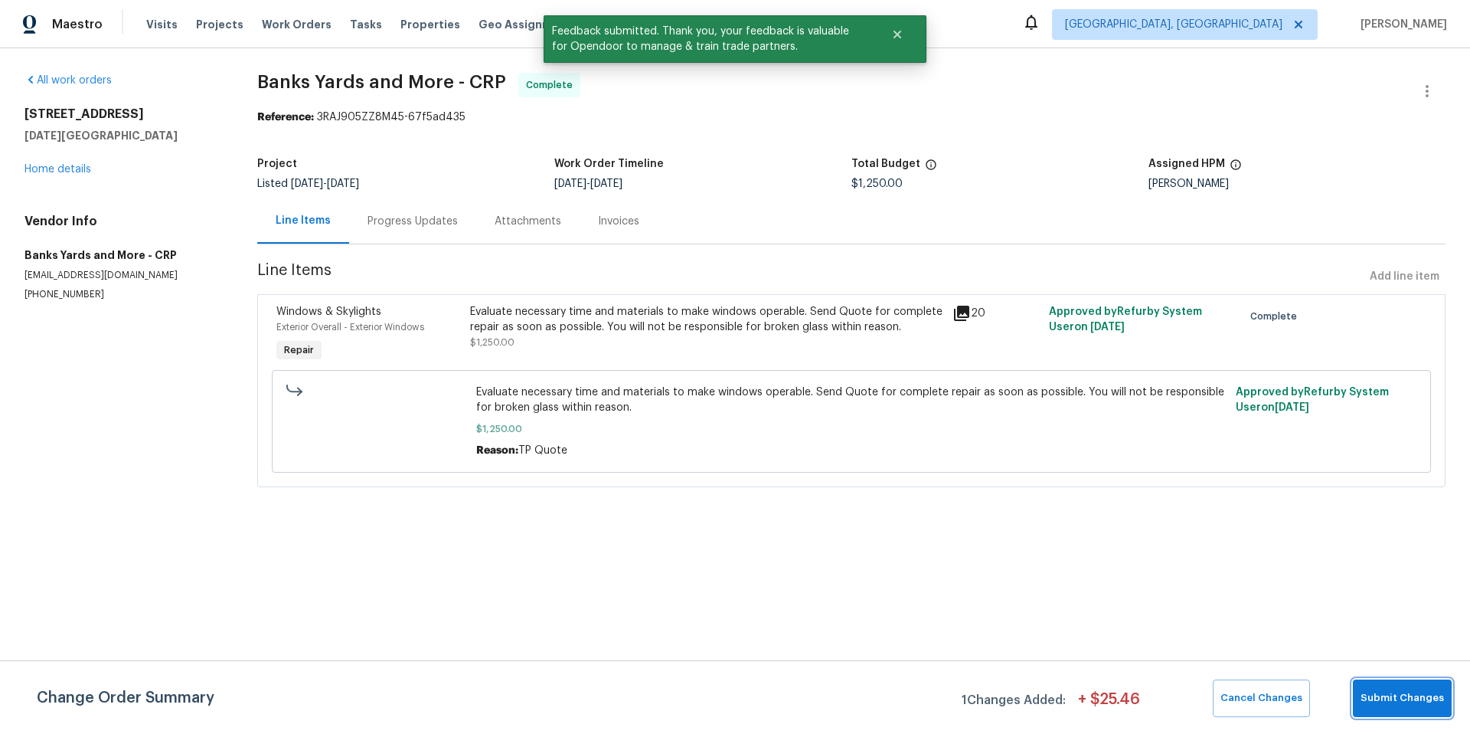
click at [1398, 696] on span "Submit Changes" at bounding box center [1402, 698] width 83 height 18
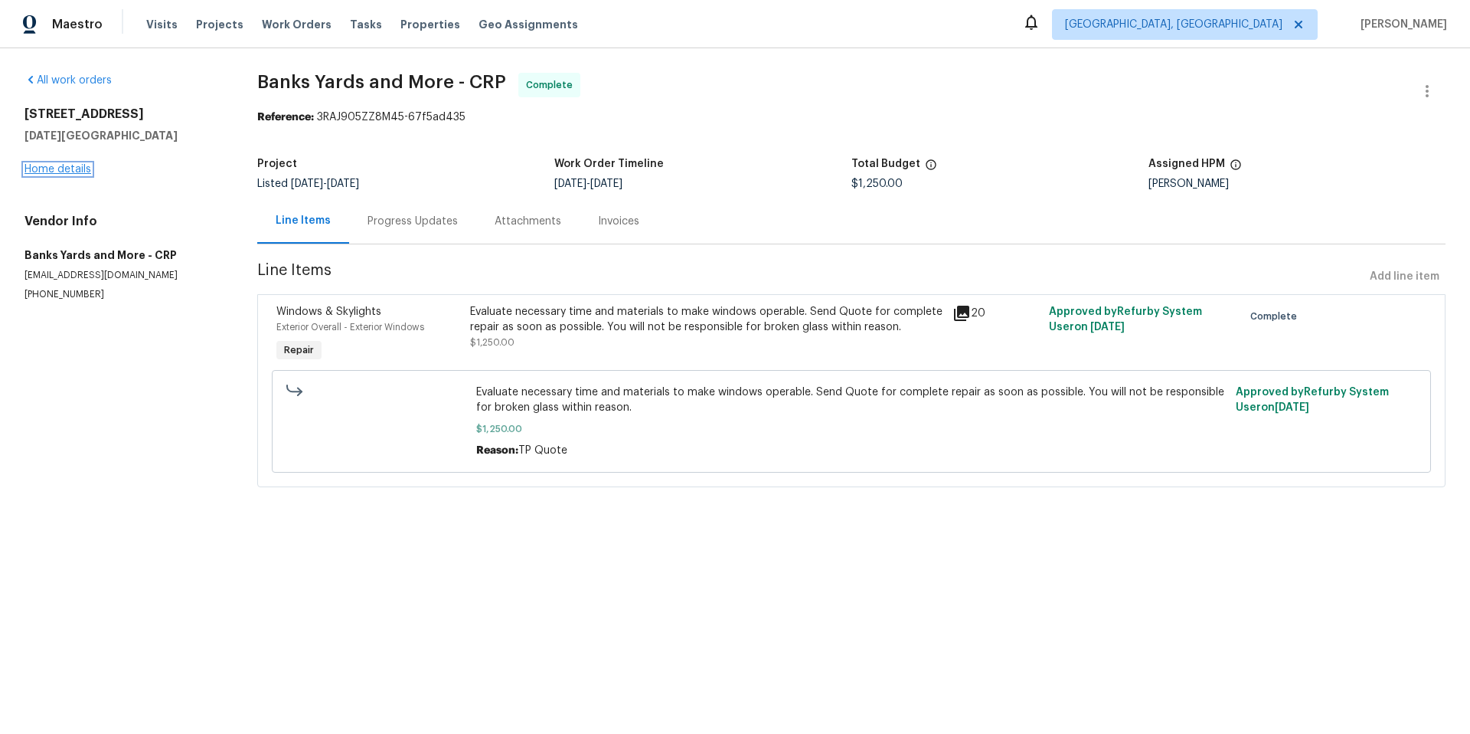
click at [41, 170] on link "Home details" at bounding box center [58, 169] width 67 height 11
